Goal: Task Accomplishment & Management: Use online tool/utility

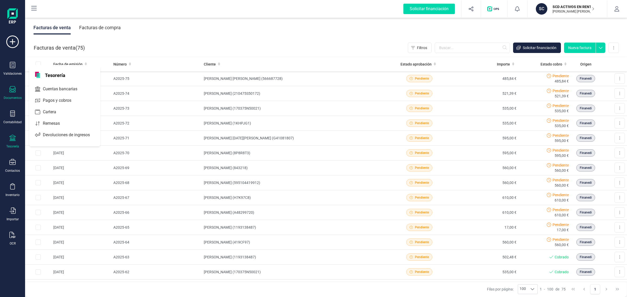
click at [13, 140] on icon at bounding box center [12, 138] width 6 height 6
click at [14, 146] on div "Tesorería" at bounding box center [12, 147] width 13 height 4
click at [58, 83] on div "Cuentas bancarias" at bounding box center [64, 89] width 71 height 13
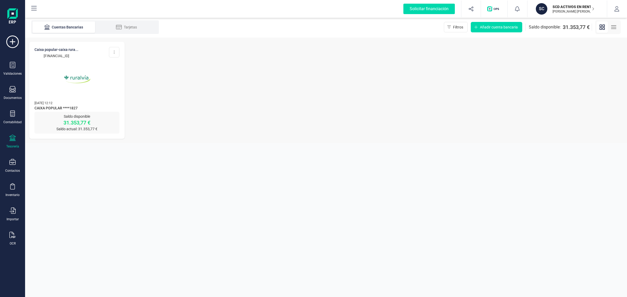
click at [92, 86] on img at bounding box center [77, 80] width 44 height 44
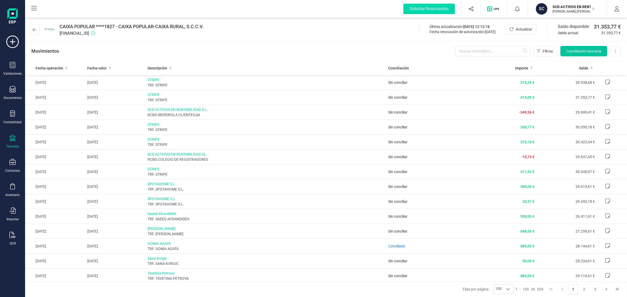
click at [567, 49] on span "Conciliación bancaria" at bounding box center [584, 51] width 35 height 5
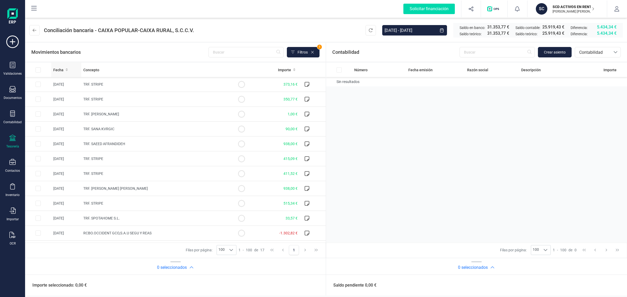
click at [62, 66] on th "Fecha" at bounding box center [66, 70] width 30 height 14
click at [177, 113] on td "TRF. [PERSON_NAME] KRISTIEN" at bounding box center [154, 114] width 147 height 15
checkbox input "true"
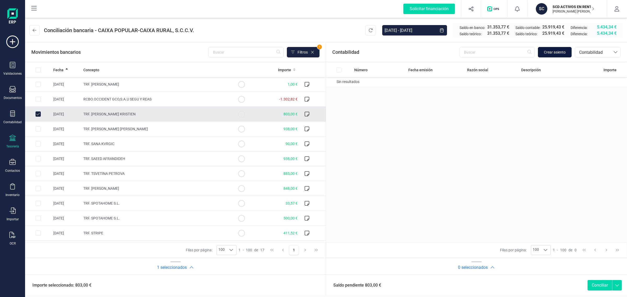
click at [561, 53] on span "Crear asiento" at bounding box center [555, 52] width 22 height 5
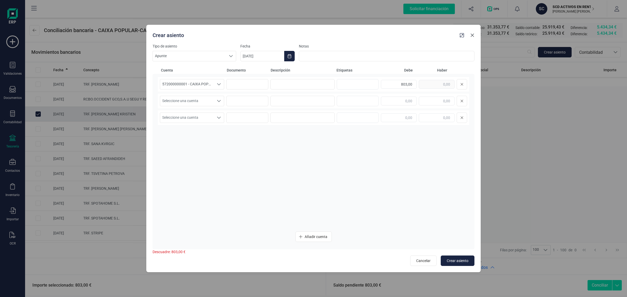
click at [471, 35] on icon "button" at bounding box center [473, 35] width 4 height 4
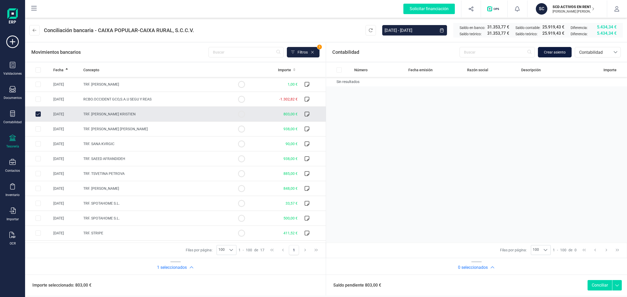
click at [555, 47] on button "Crear asiento" at bounding box center [555, 52] width 34 height 10
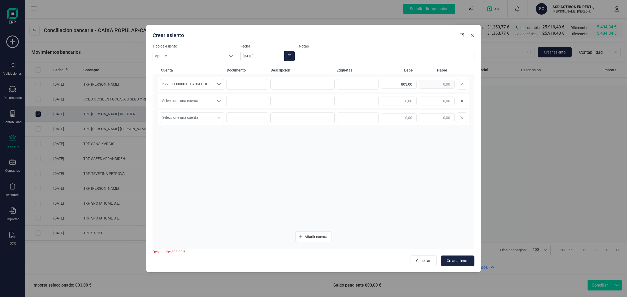
click at [471, 35] on icon "button" at bounding box center [473, 35] width 4 height 4
